Goal: Information Seeking & Learning: Compare options

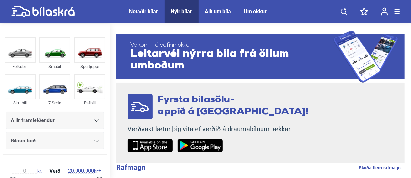
click at [143, 14] on div "Notaðir bílar" at bounding box center [144, 11] width 29 height 6
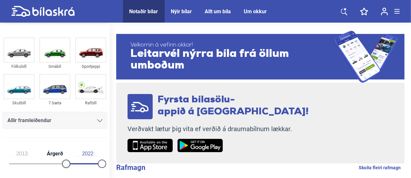
type input "2014"
drag, startPoint x: 12, startPoint y: 162, endPoint x: 71, endPoint y: 161, distance: 59.5
click at [71, 161] on div at bounding box center [70, 164] width 8 height 8
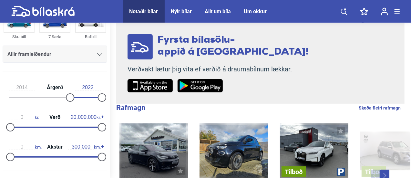
scroll to position [65, 0]
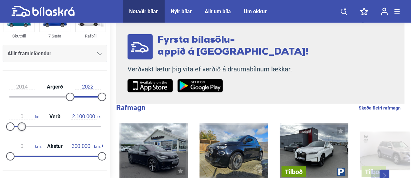
type input "2.000.000"
drag, startPoint x: 100, startPoint y: 126, endPoint x: 19, endPoint y: 127, distance: 80.8
click at [19, 127] on div at bounding box center [19, 126] width 8 height 8
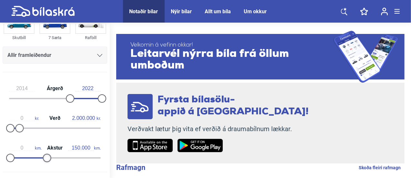
type input "160.000"
drag, startPoint x: 102, startPoint y: 157, endPoint x: 61, endPoint y: 161, distance: 41.3
click at [61, 161] on div "0 km. Akstur 160.000 km." at bounding box center [55, 152] width 105 height 30
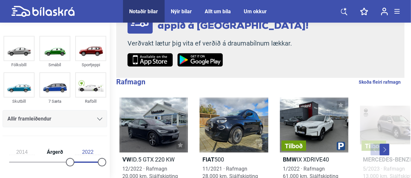
click at [149, 8] on div "Notaðir bílar" at bounding box center [144, 11] width 29 height 6
type input "1999"
type input "20.000.000"
type input "300.000"
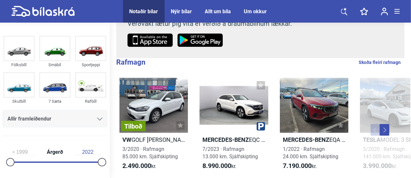
scroll to position [106, 0]
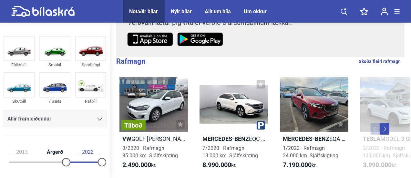
drag, startPoint x: 10, startPoint y: 161, endPoint x: 66, endPoint y: 161, distance: 55.9
click at [66, 161] on div at bounding box center [66, 162] width 8 height 8
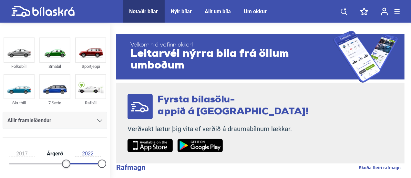
drag, startPoint x: 66, startPoint y: 161, endPoint x: 81, endPoint y: 162, distance: 15.2
click at [70, 162] on div at bounding box center [66, 164] width 8 height 8
type input "2014"
drag, startPoint x: 81, startPoint y: 162, endPoint x: 70, endPoint y: 164, distance: 10.8
click at [78, 164] on div at bounding box center [82, 164] width 8 height 8
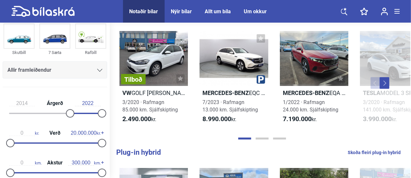
scroll to position [49, 0]
type input "1.500.000"
drag, startPoint x: 100, startPoint y: 143, endPoint x: 16, endPoint y: 153, distance: 83.6
click at [16, 153] on div "2014 Árgerð 2022 0 kr. Verð 1.500.000 kr. 0 km. Akstur 300.000 km." at bounding box center [55, 136] width 110 height 89
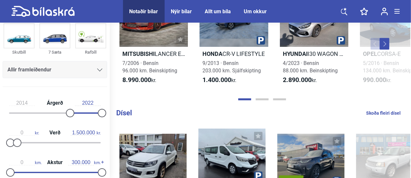
scroll to position [614, 0]
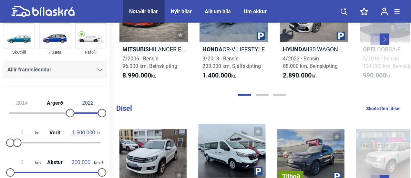
click at [41, 16] on icon at bounding box center [42, 11] width 63 height 11
type input "1999"
type input "20.000.000"
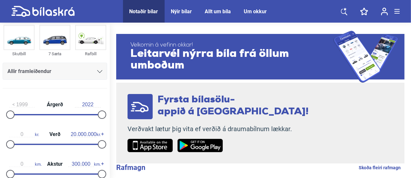
click at [344, 16] on link at bounding box center [344, 11] width 19 height 23
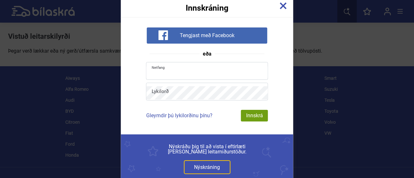
type input "[EMAIL_ADDRESS][DOMAIN_NAME]"
click at [284, 7] on img at bounding box center [283, 5] width 7 height 7
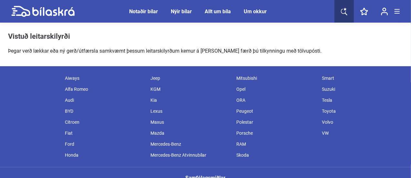
click at [145, 13] on div "Notaðir bílar" at bounding box center [144, 11] width 29 height 6
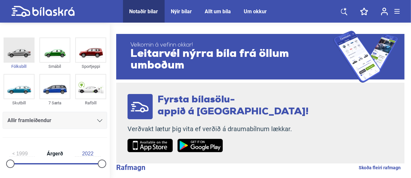
click at [26, 60] on img at bounding box center [19, 50] width 30 height 24
click at [233, 14] on span "Allt um bíla" at bounding box center [218, 11] width 39 height 23
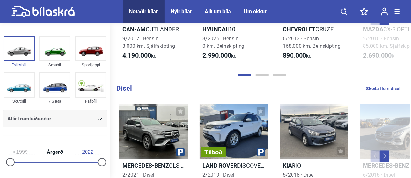
scroll to position [629, 0]
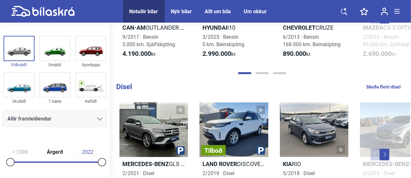
click at [377, 91] on link "Skoða fleiri dísel" at bounding box center [383, 87] width 35 height 8
checkbox input "true"
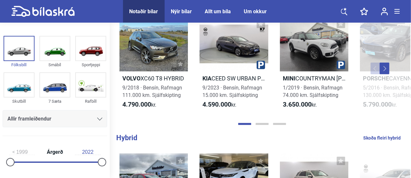
scroll to position [305, 0]
